Goal: Information Seeking & Learning: Learn about a topic

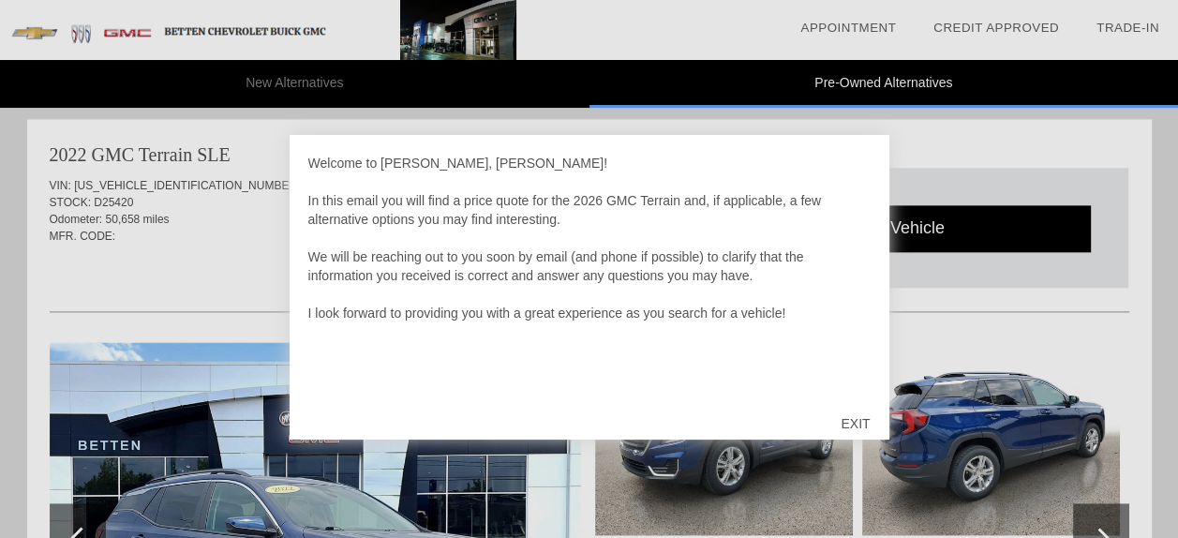
click at [852, 420] on div "EXIT" at bounding box center [855, 423] width 67 height 56
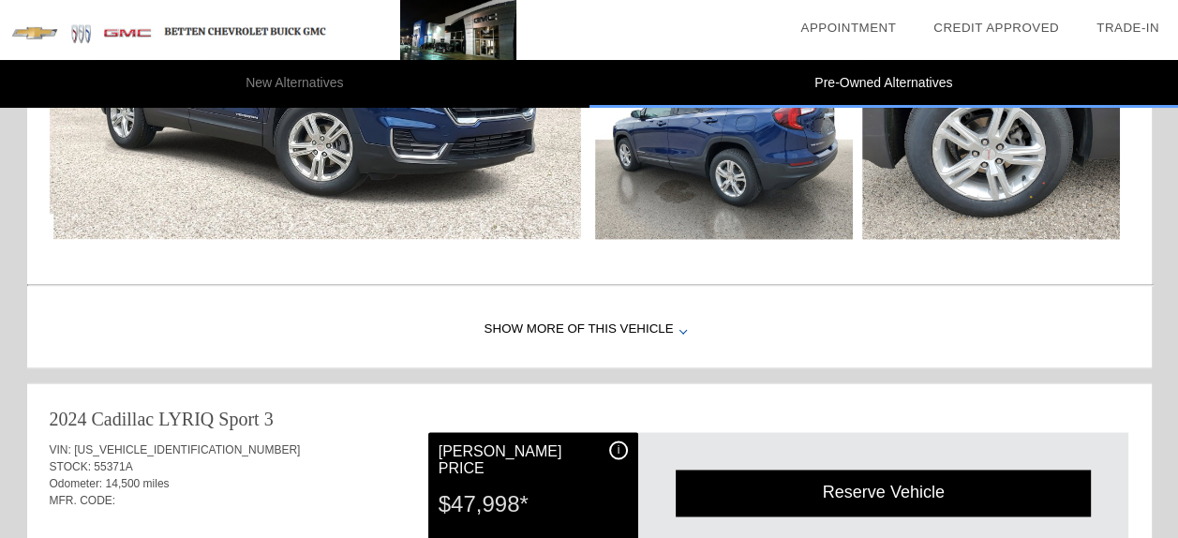
scroll to position [2385, 0]
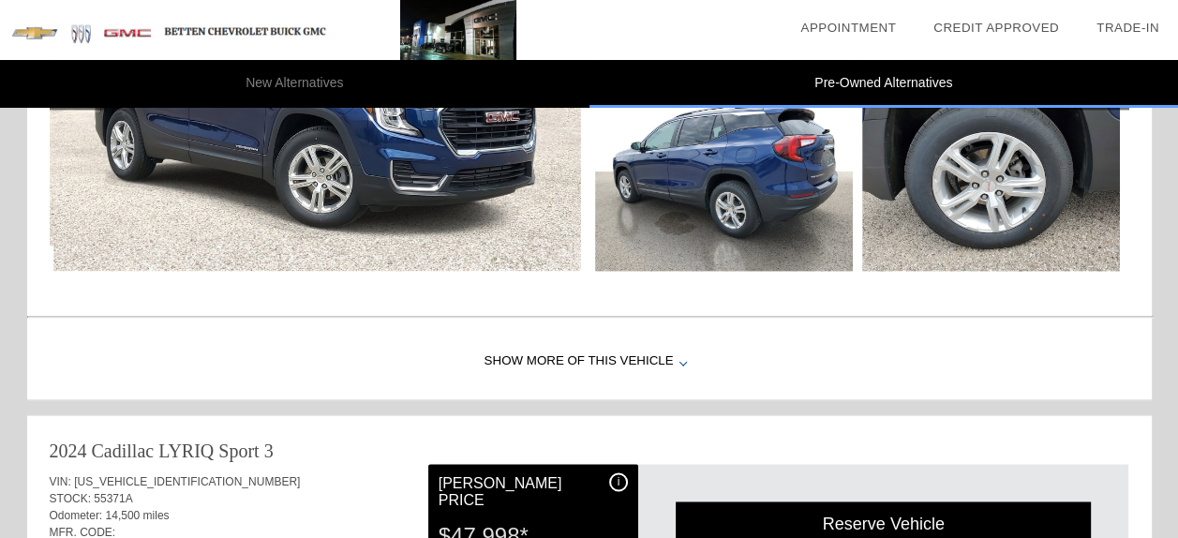
click at [671, 354] on div "Show More of this Vehicle" at bounding box center [589, 361] width 1125 height 75
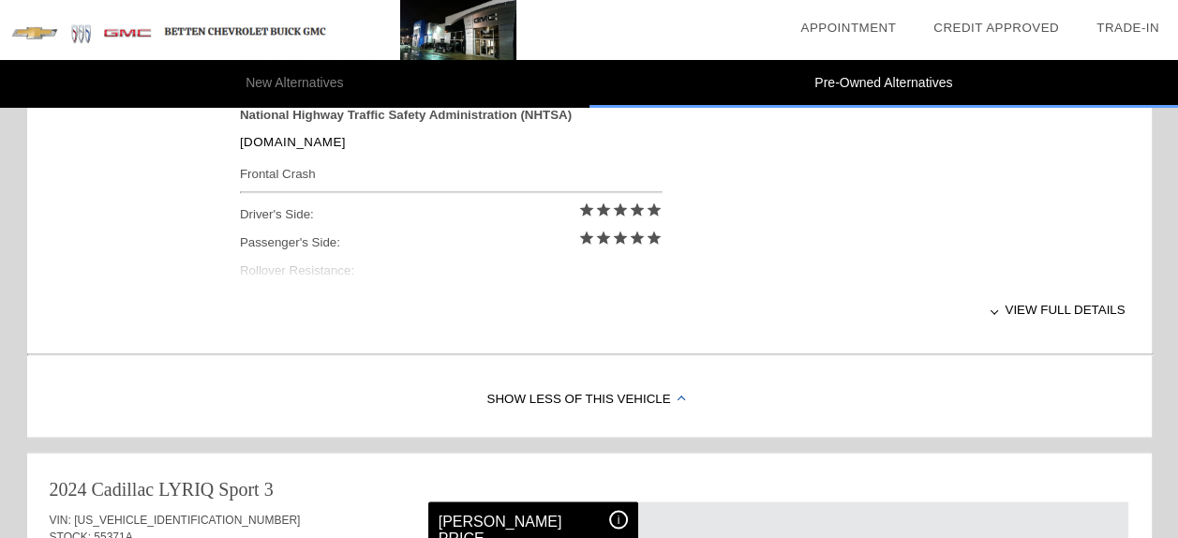
scroll to position [2760, 0]
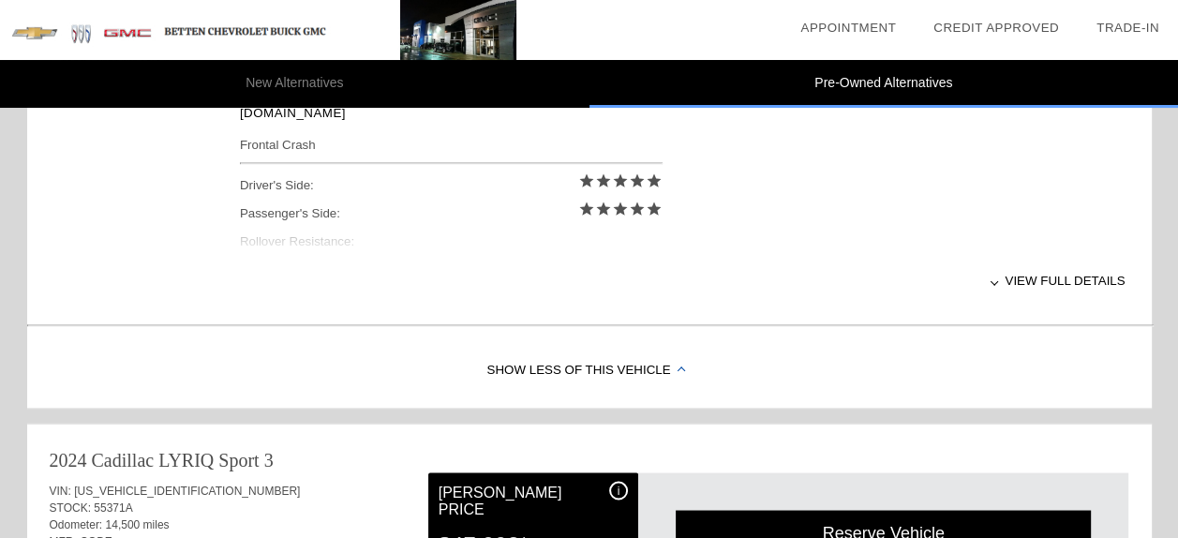
click at [1061, 275] on div "View full details" at bounding box center [683, 280] width 886 height 46
click at [996, 277] on div at bounding box center [992, 279] width 7 height 7
click at [998, 277] on div at bounding box center [994, 279] width 7 height 7
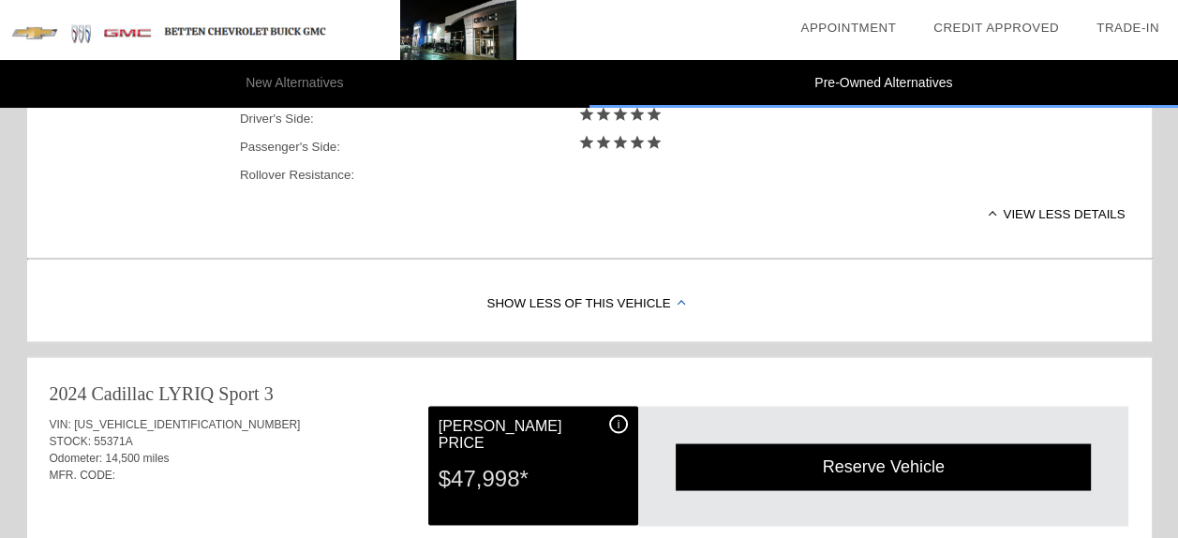
scroll to position [2854, 0]
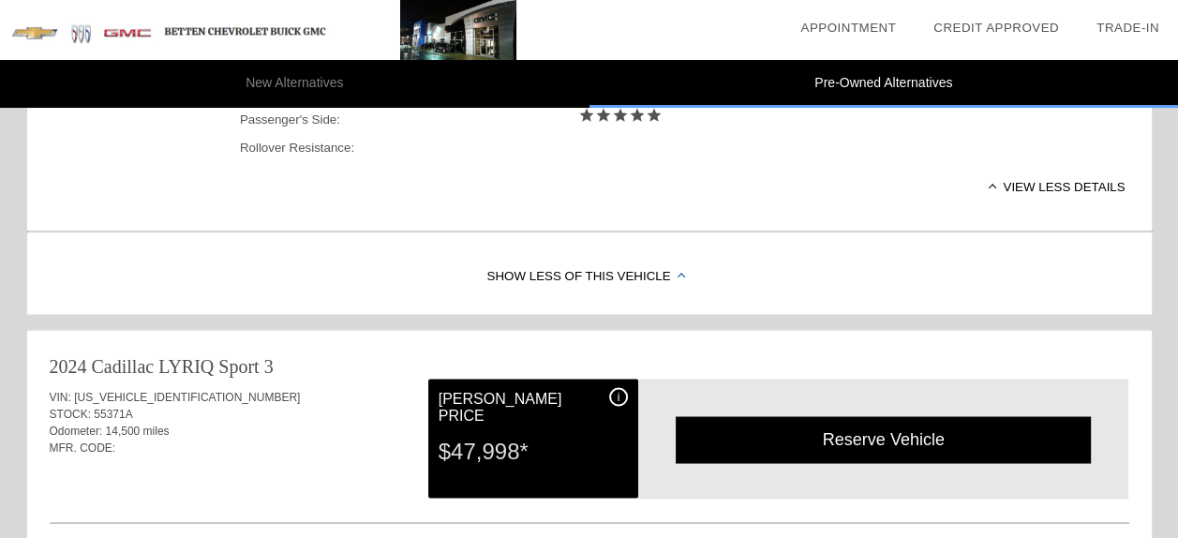
click at [675, 269] on div "Show Less of this Vehicle" at bounding box center [589, 276] width 1125 height 75
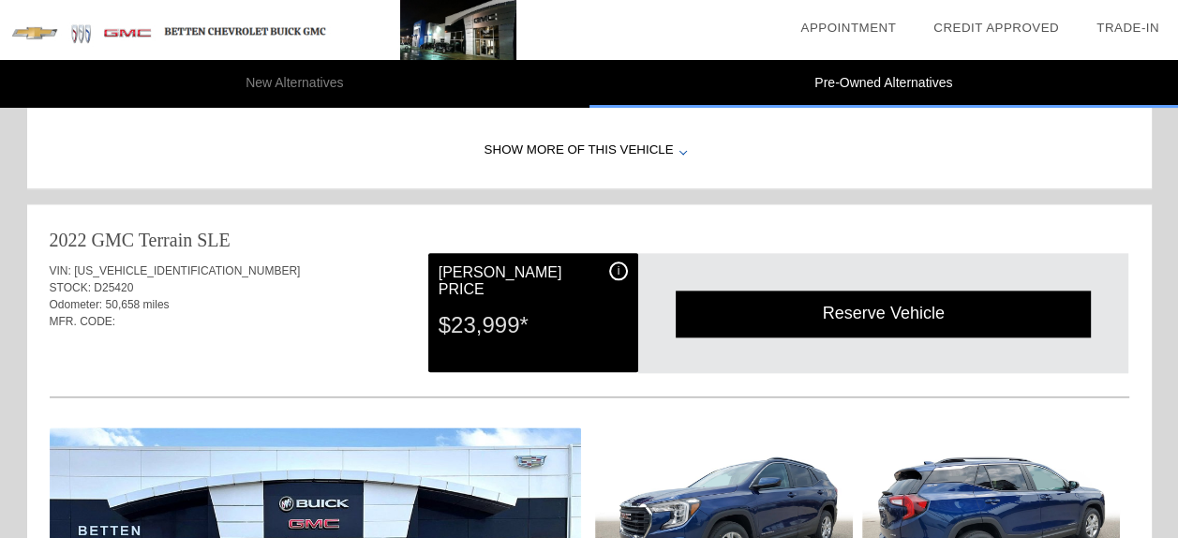
scroll to position [1823, 0]
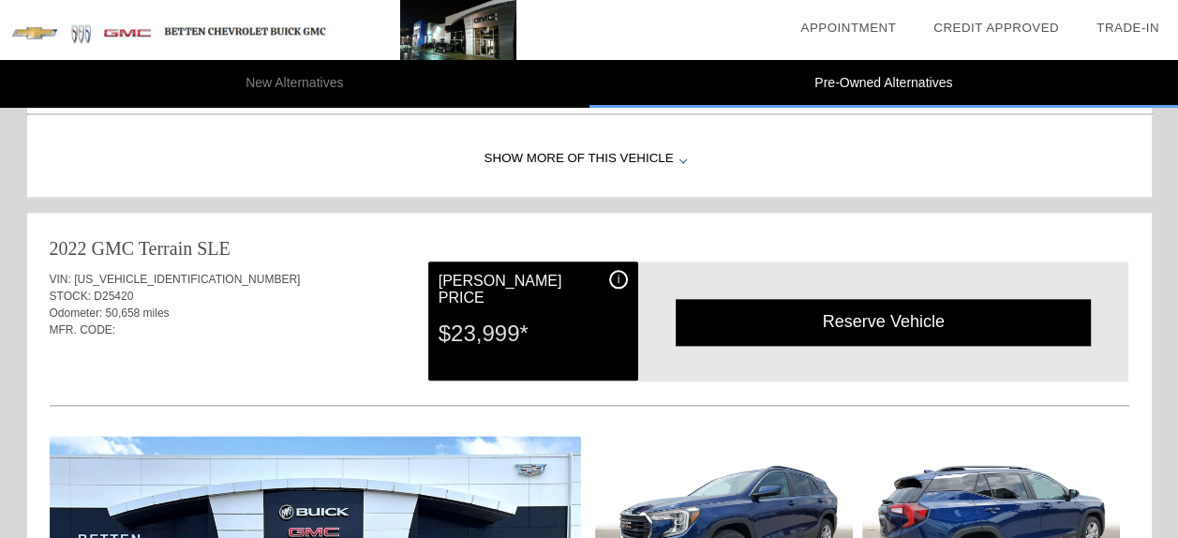
click at [619, 274] on div "i" at bounding box center [618, 279] width 19 height 19
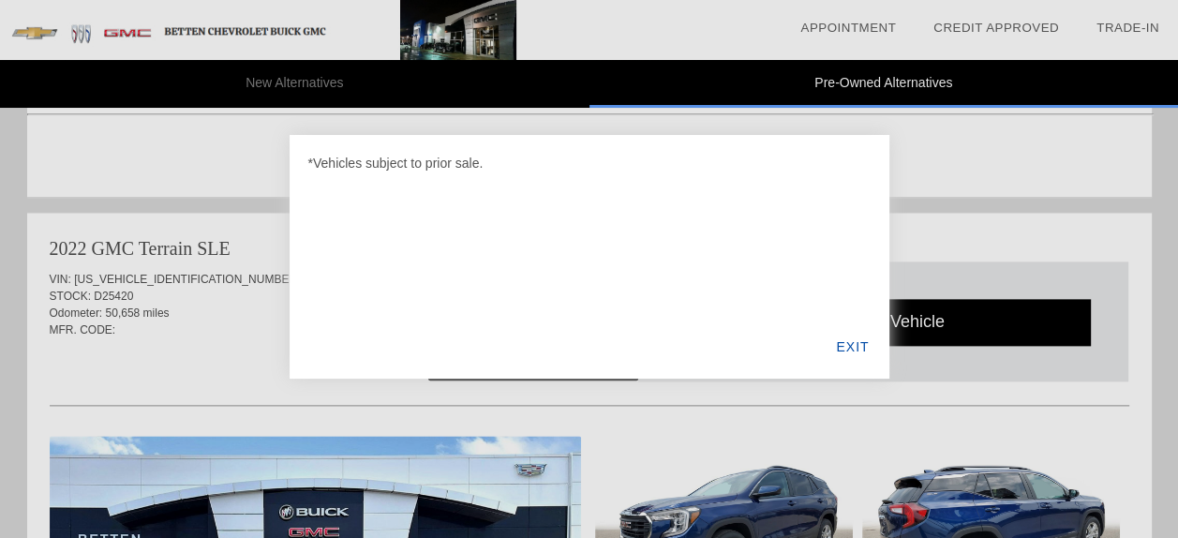
click at [857, 345] on div "EXIT" at bounding box center [852, 347] width 72 height 64
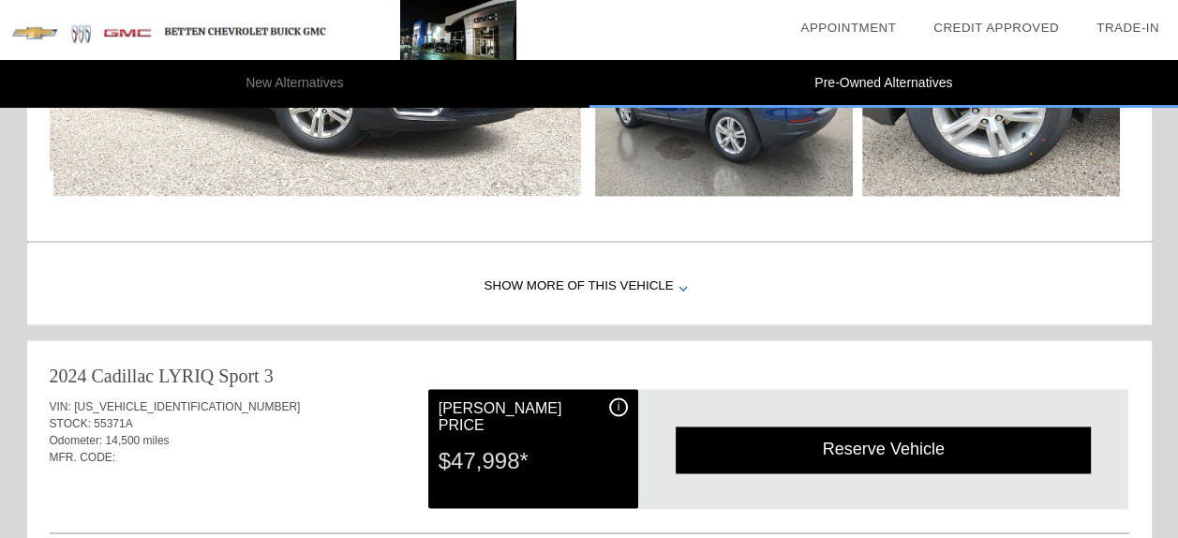
scroll to position [2479, 0]
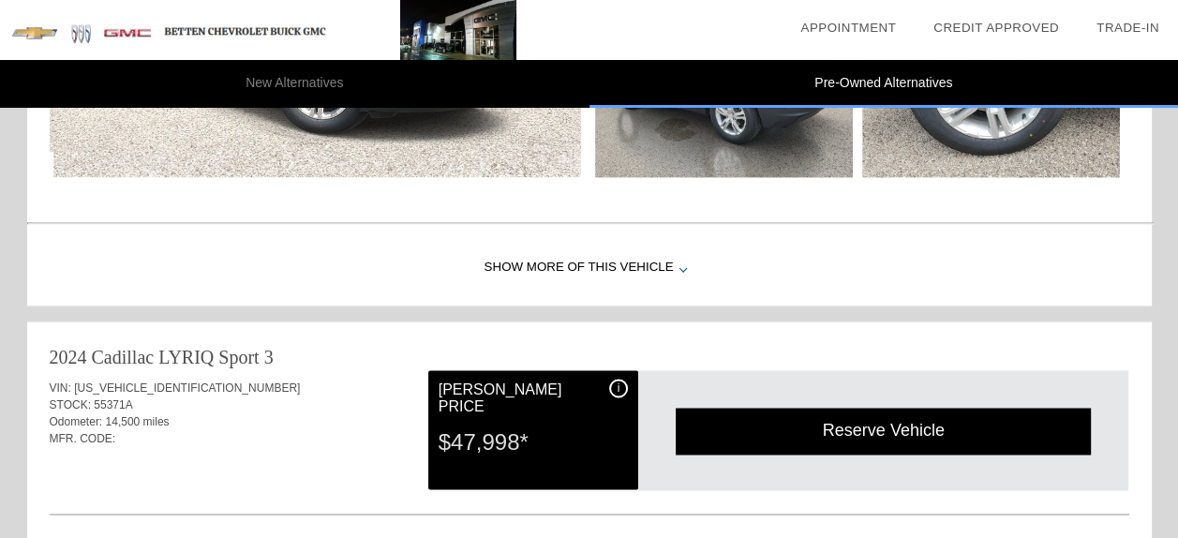
click at [598, 257] on div "Show More of this Vehicle" at bounding box center [589, 268] width 1125 height 75
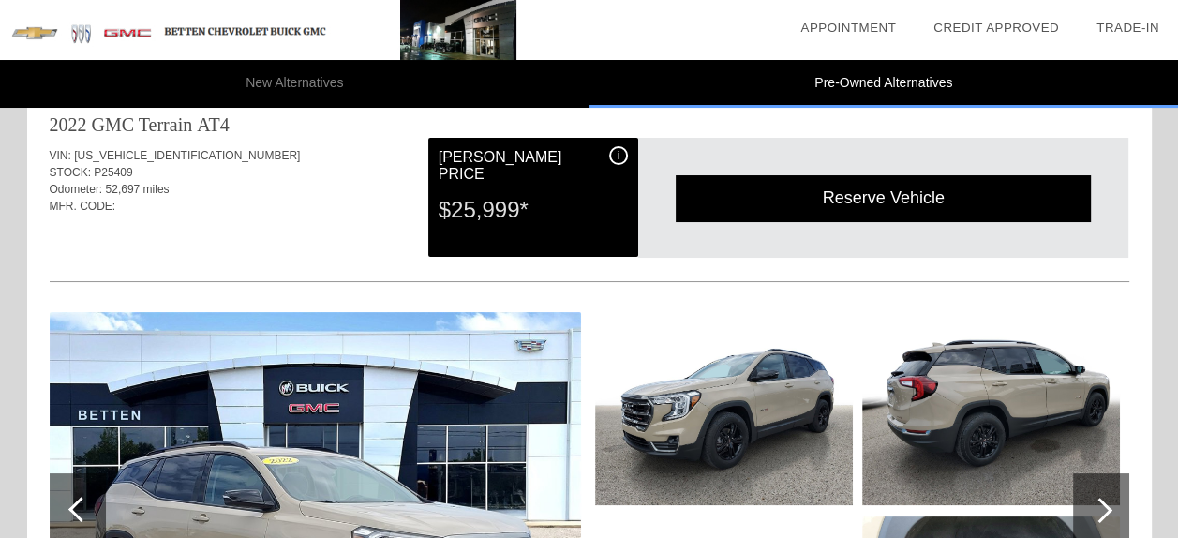
scroll to position [0, 0]
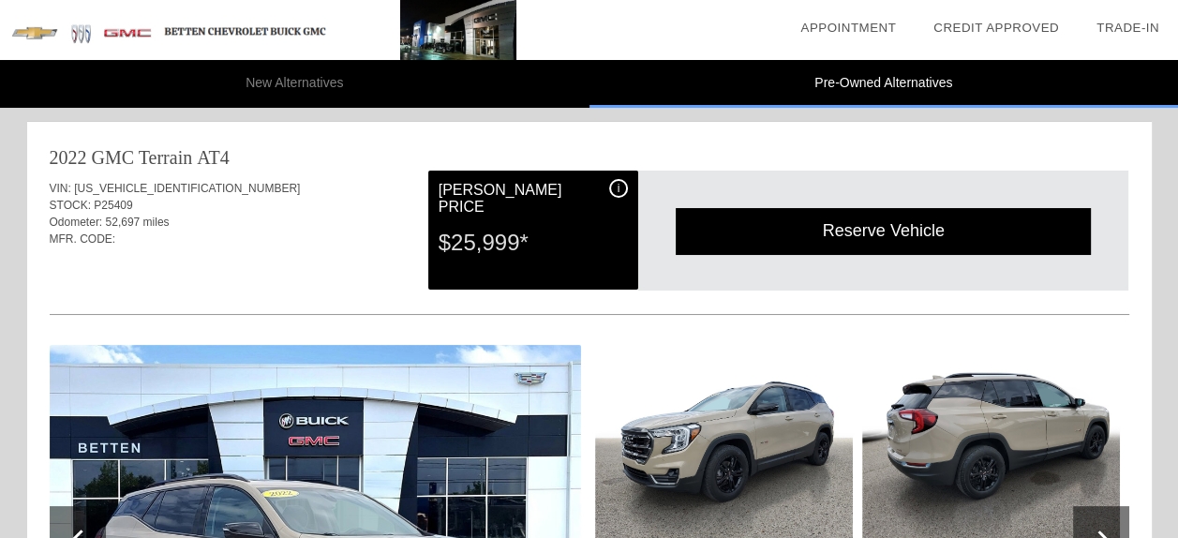
click at [295, 217] on div "Odometer: 52,697 miles" at bounding box center [590, 222] width 1080 height 17
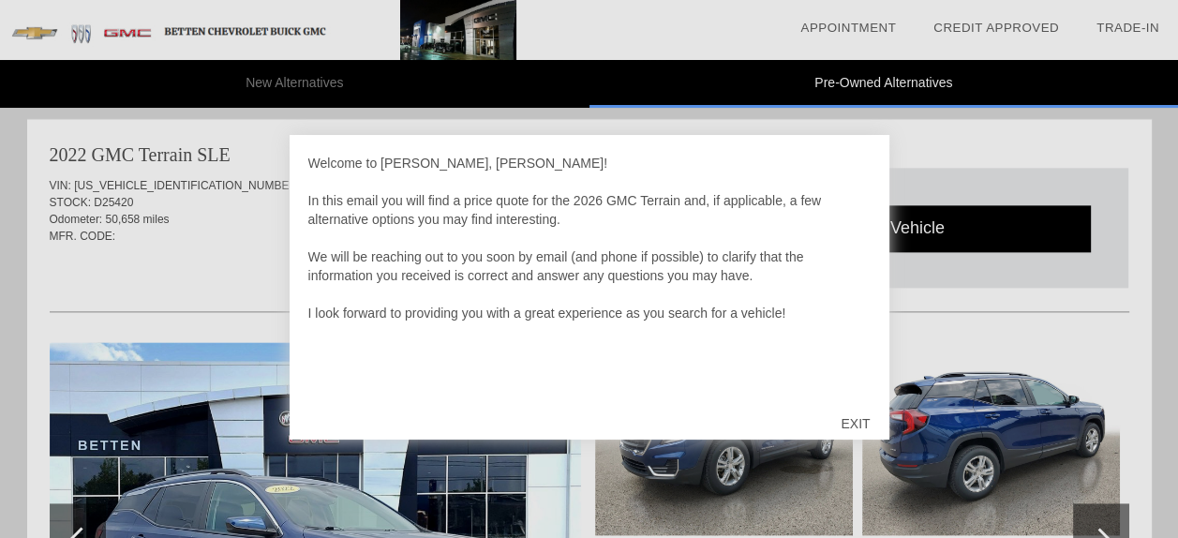
scroll to position [1916, 0]
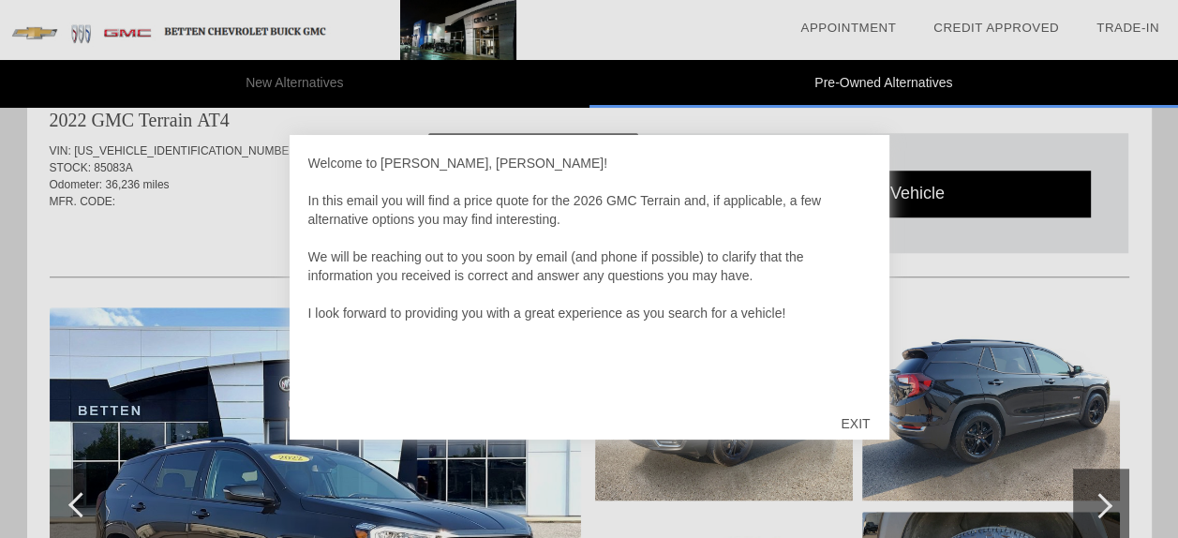
scroll to position [1153, 0]
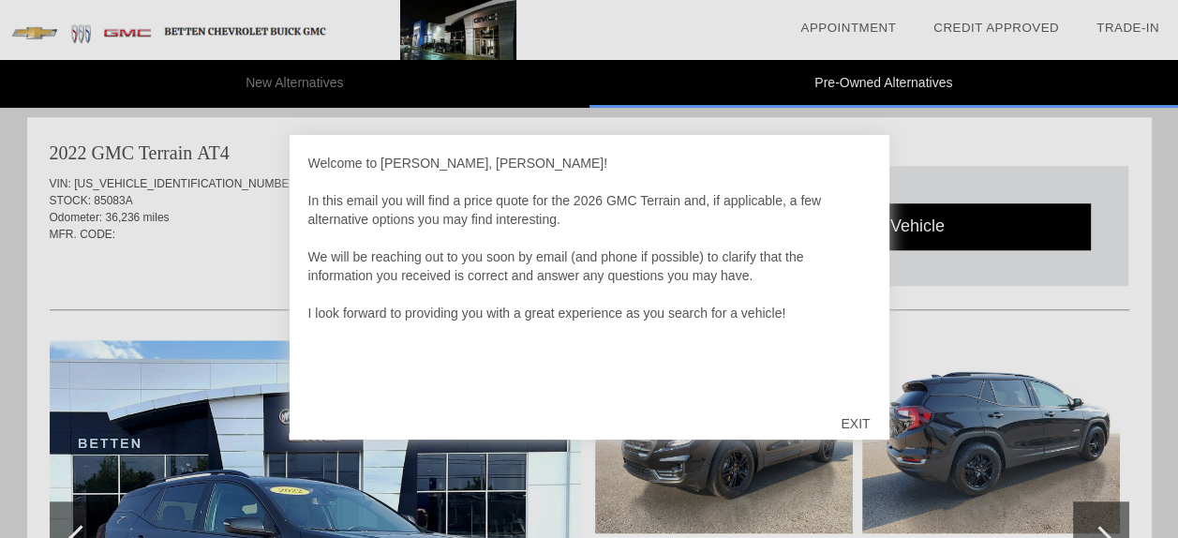
click at [861, 425] on div "EXIT" at bounding box center [855, 423] width 67 height 56
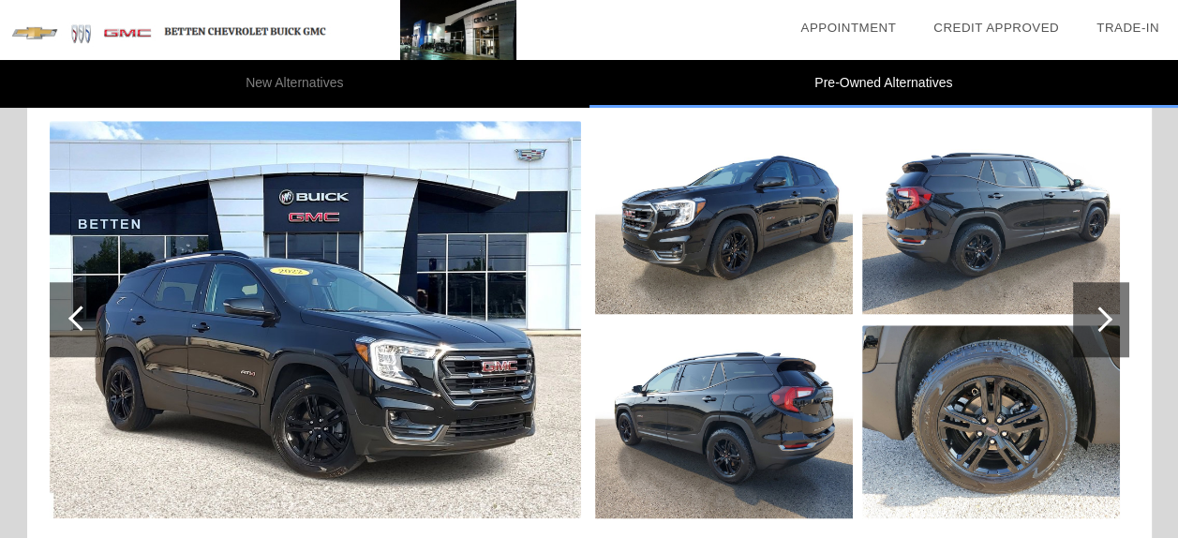
scroll to position [1340, 0]
